Goal: Transaction & Acquisition: Purchase product/service

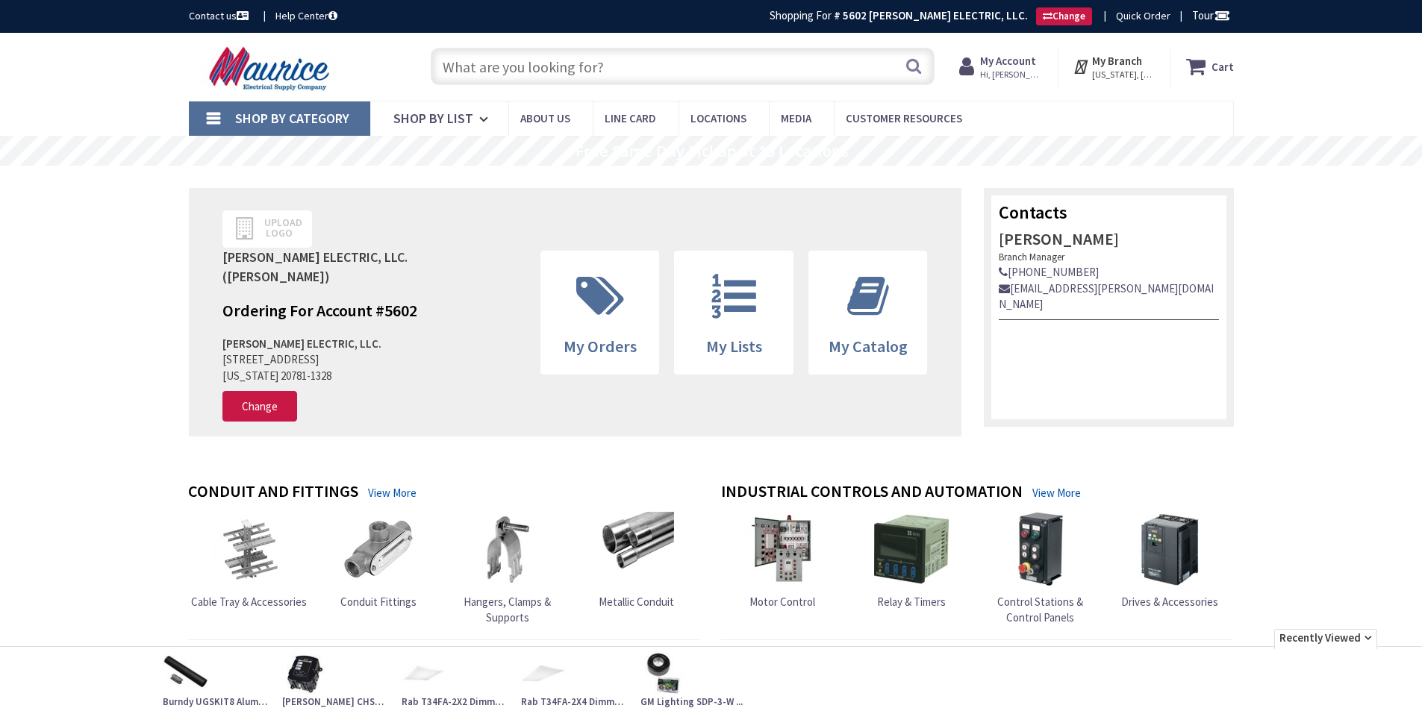
click at [498, 56] on input "text" at bounding box center [683, 66] width 504 height 37
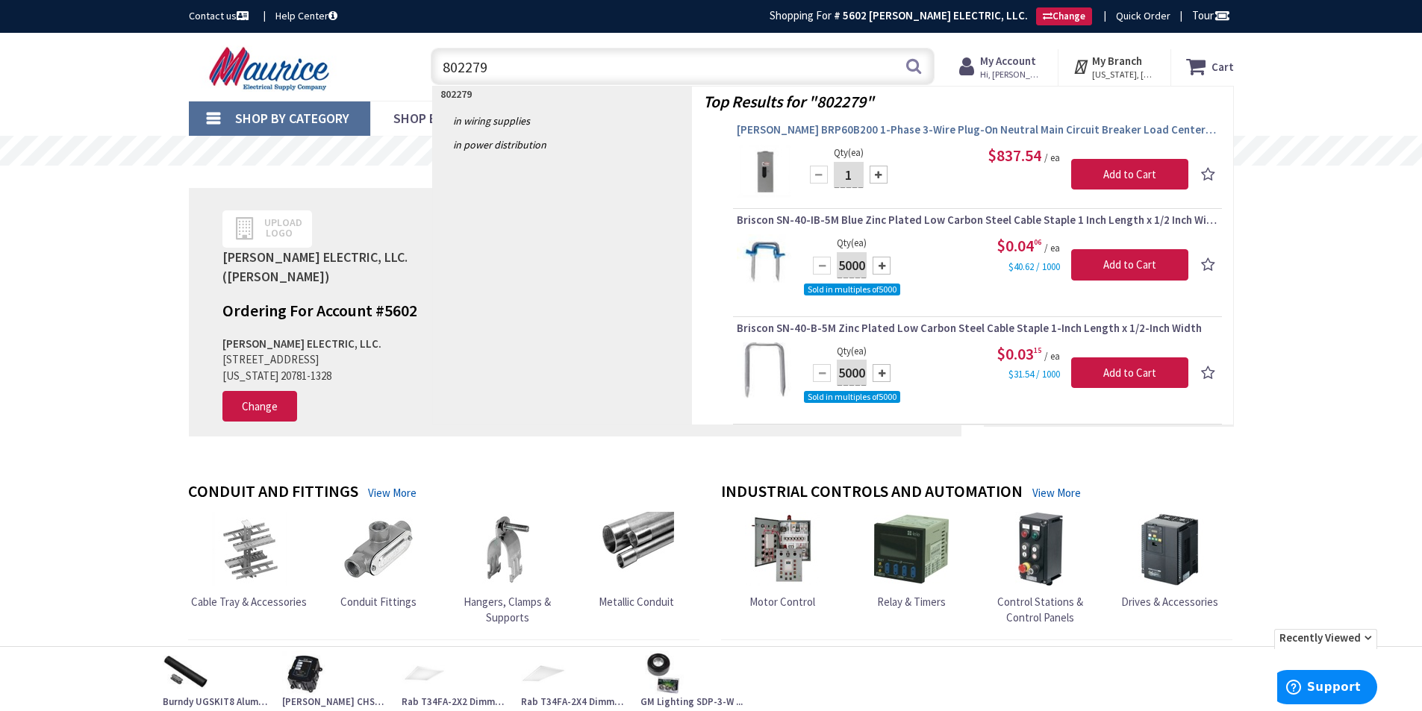
type input "802279"
click at [956, 131] on span "[PERSON_NAME] BRP60B200 1-Phase 3-Wire Plug-On Neutral Main Circuit Breaker Loa…" at bounding box center [977, 129] width 481 height 15
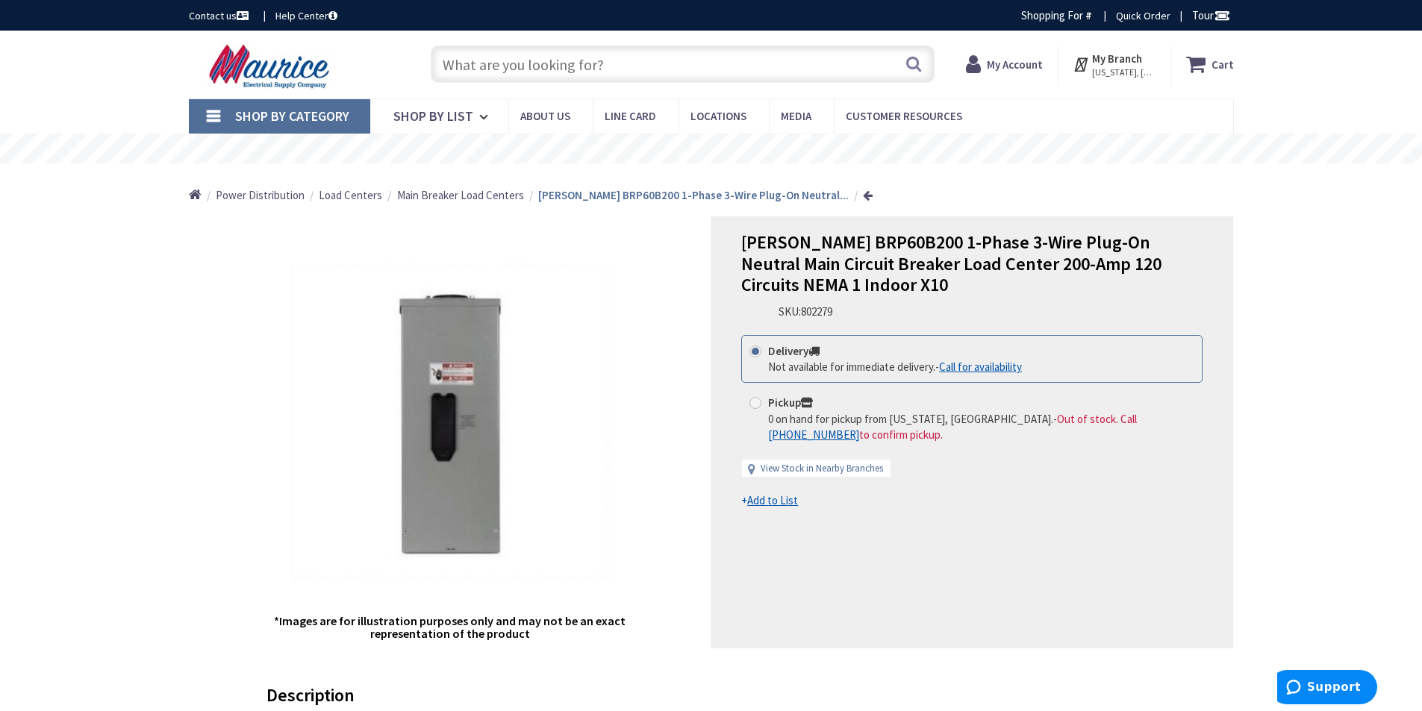
type input "[GEOGRAPHIC_DATA], [STREET_ADDRESS]"
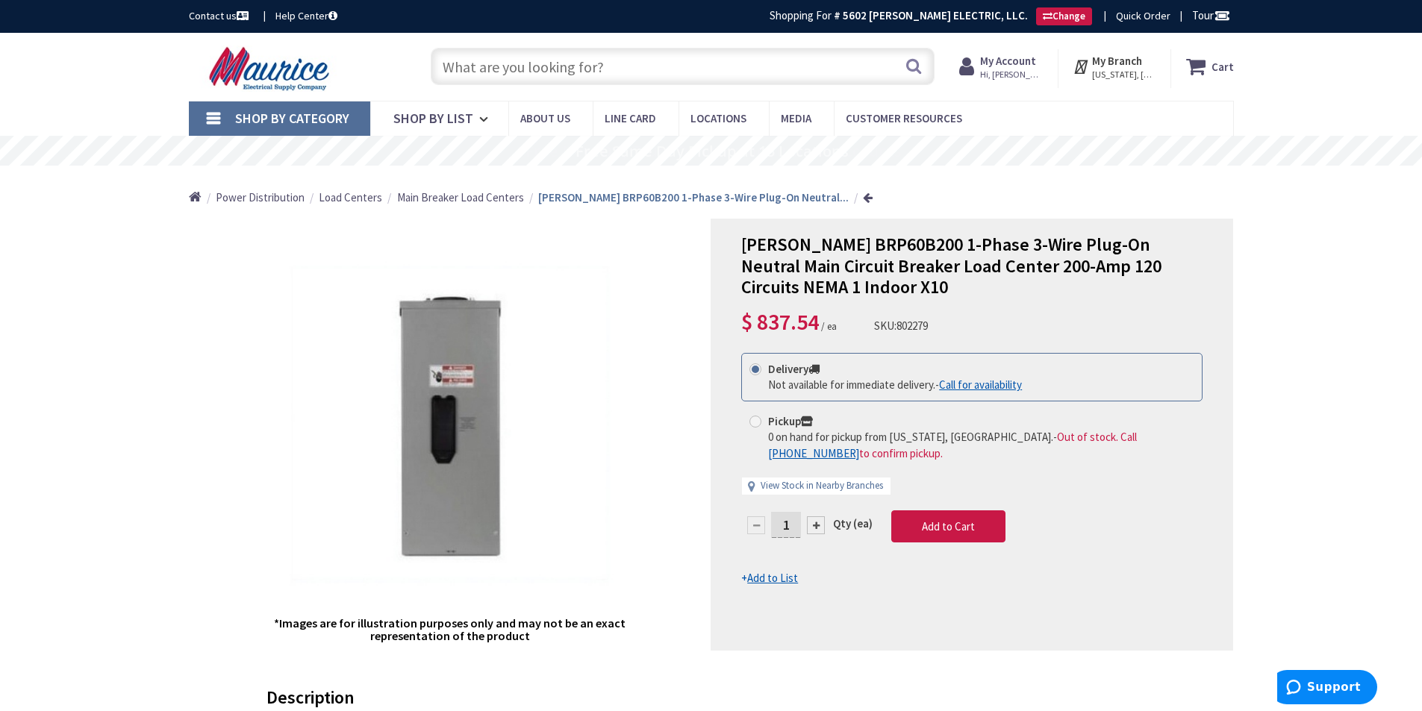
click at [492, 62] on input "text" at bounding box center [683, 66] width 504 height 37
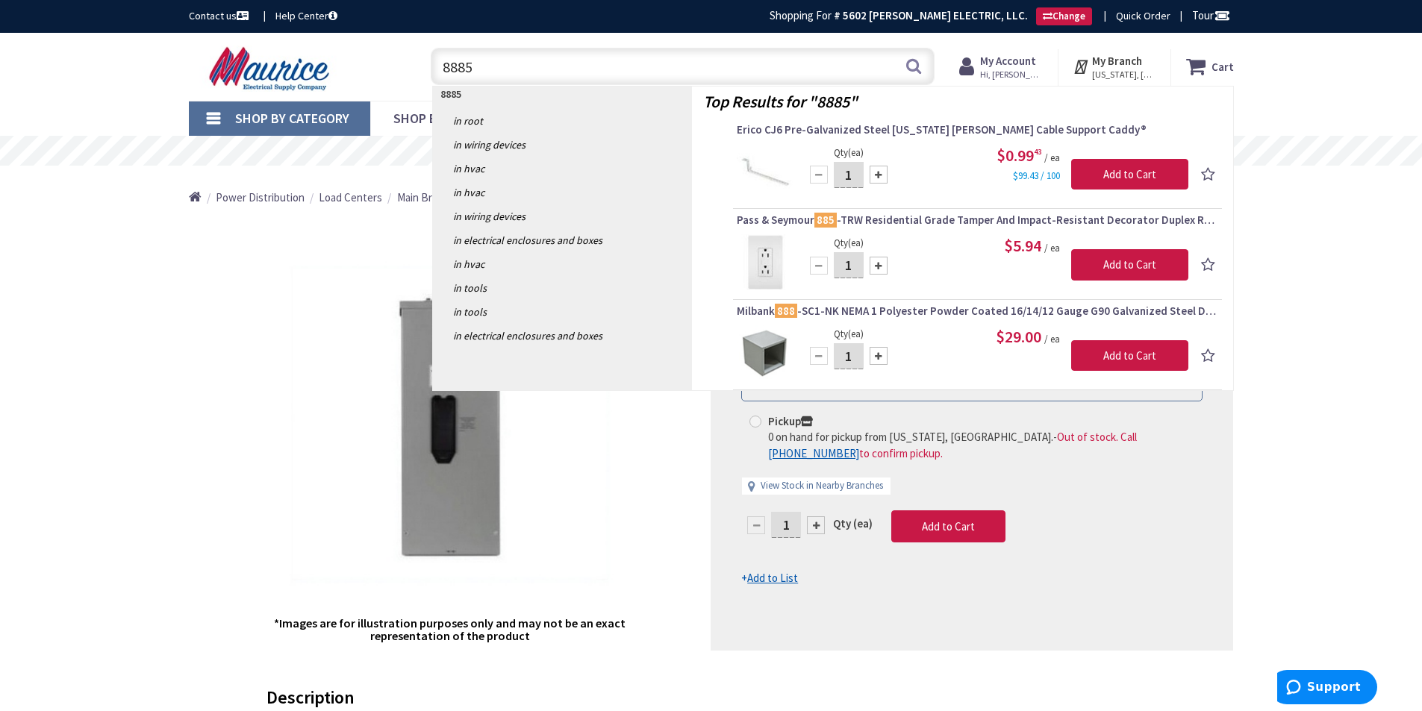
type input "8885"
